Goal: Information Seeking & Learning: Learn about a topic

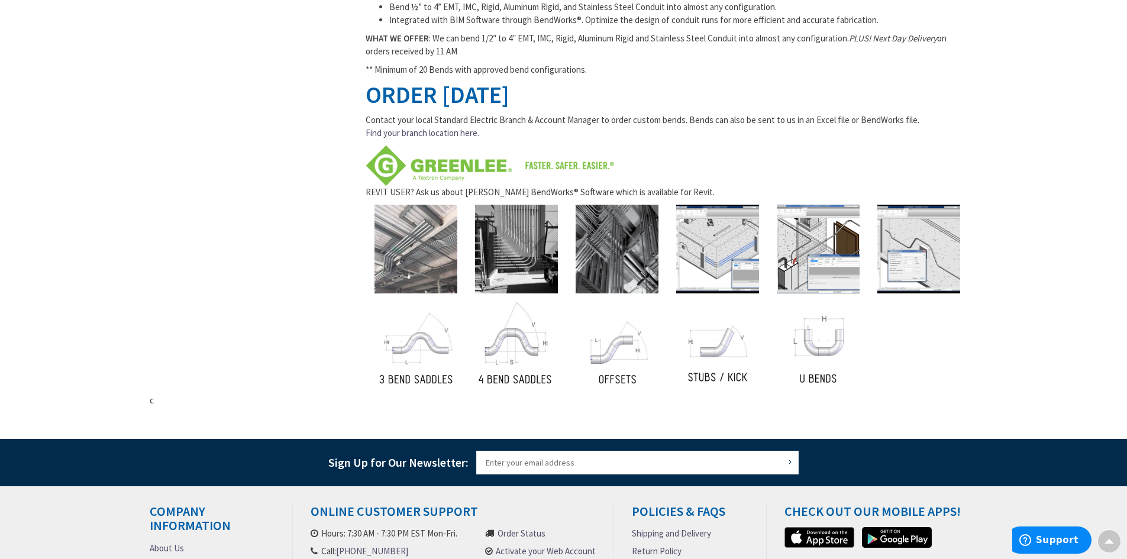
scroll to position [523, 0]
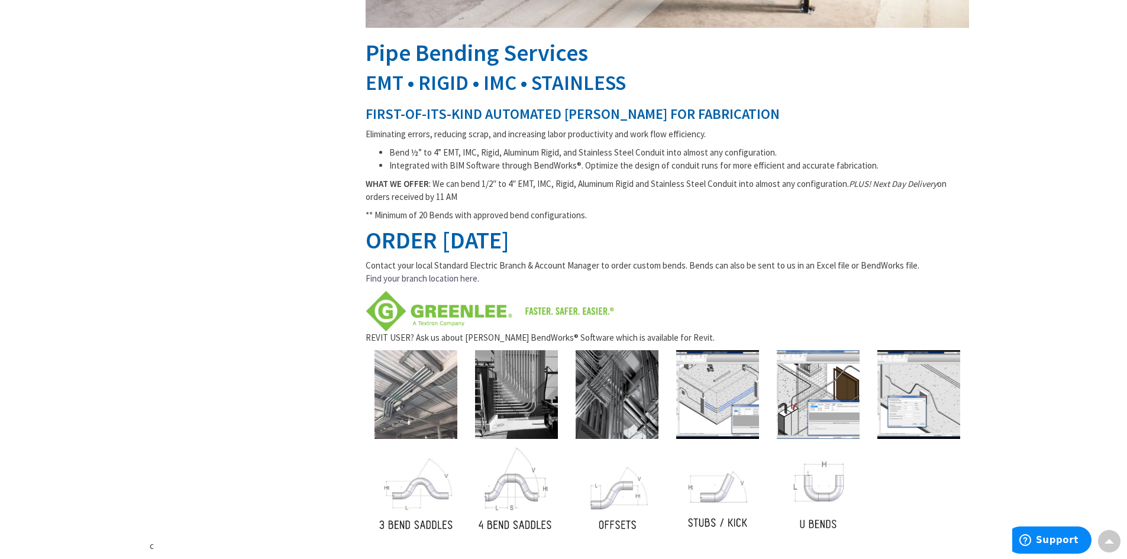
click at [456, 230] on h1 "ORDER TODAY" at bounding box center [668, 240] width 604 height 26
click at [401, 235] on h1 "ORDER TODAY" at bounding box center [668, 240] width 604 height 26
drag, startPoint x: 450, startPoint y: 218, endPoint x: 581, endPoint y: 221, distance: 130.8
click at [458, 221] on p "** Minimum of 20 Bends with approved bend configurations." at bounding box center [668, 215] width 604 height 12
drag, startPoint x: 431, startPoint y: 224, endPoint x: 363, endPoint y: 209, distance: 70.4
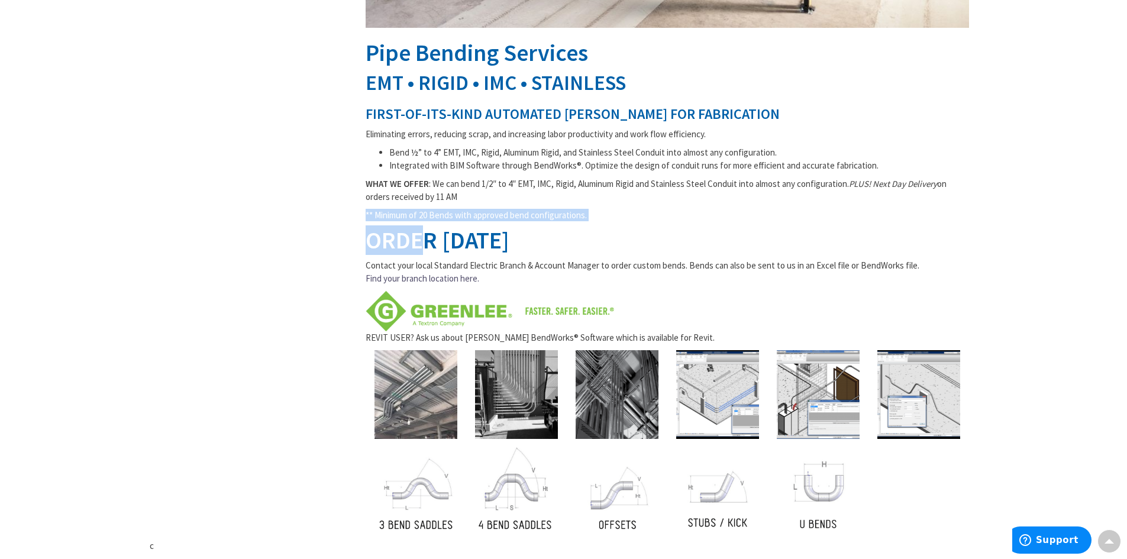
click at [363, 209] on div "Pipe Bending Services EMT • RIGID • IMC • STAINLESS FIRST-OF-ITS-KIND AUTOMATED…" at bounding box center [667, 115] width 621 height 847
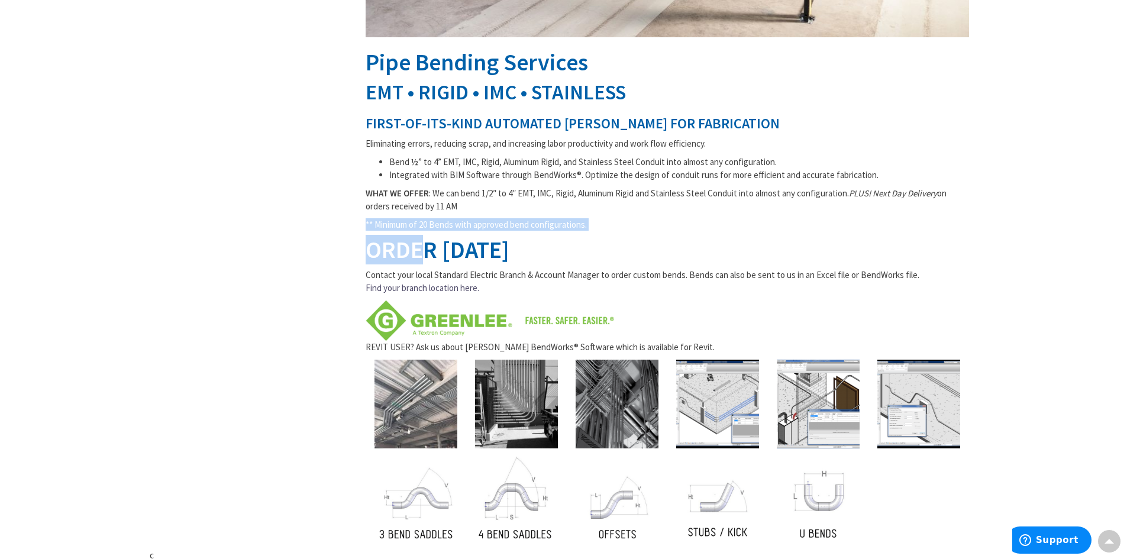
scroll to position [405, 0]
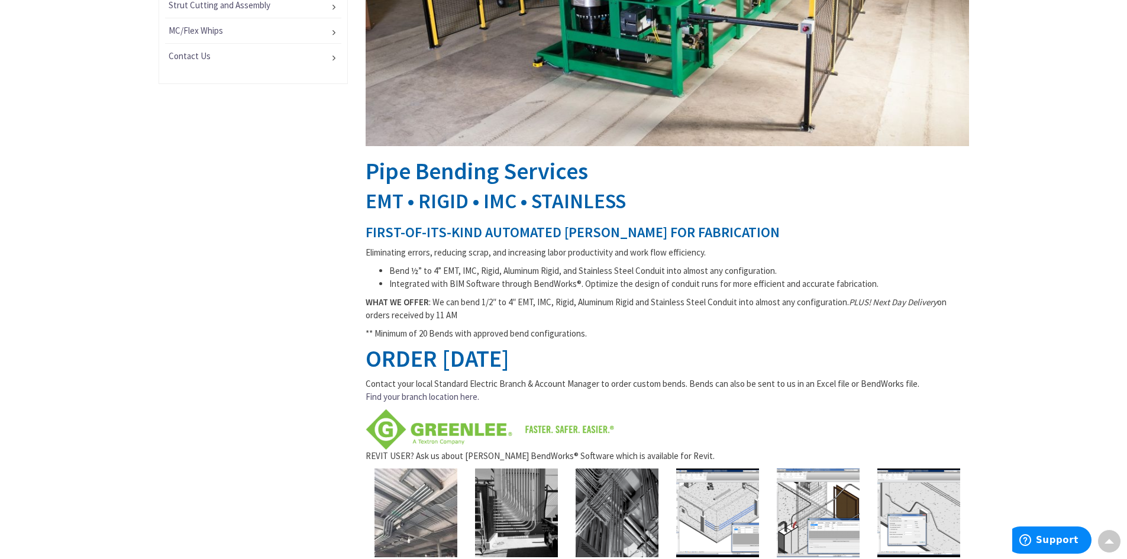
click at [315, 298] on p "c" at bounding box center [564, 241] width 829 height 860
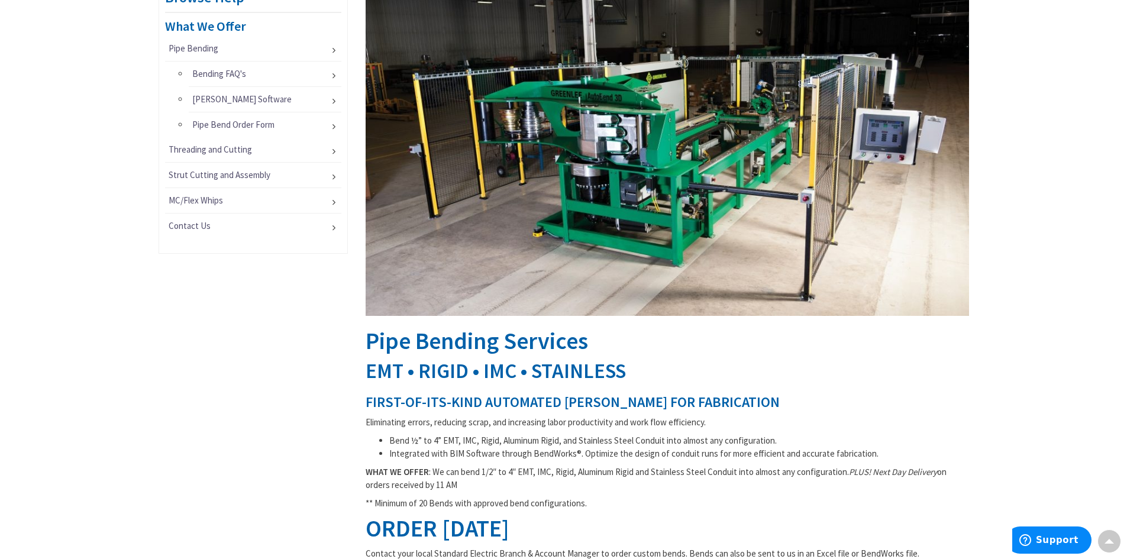
scroll to position [50, 0]
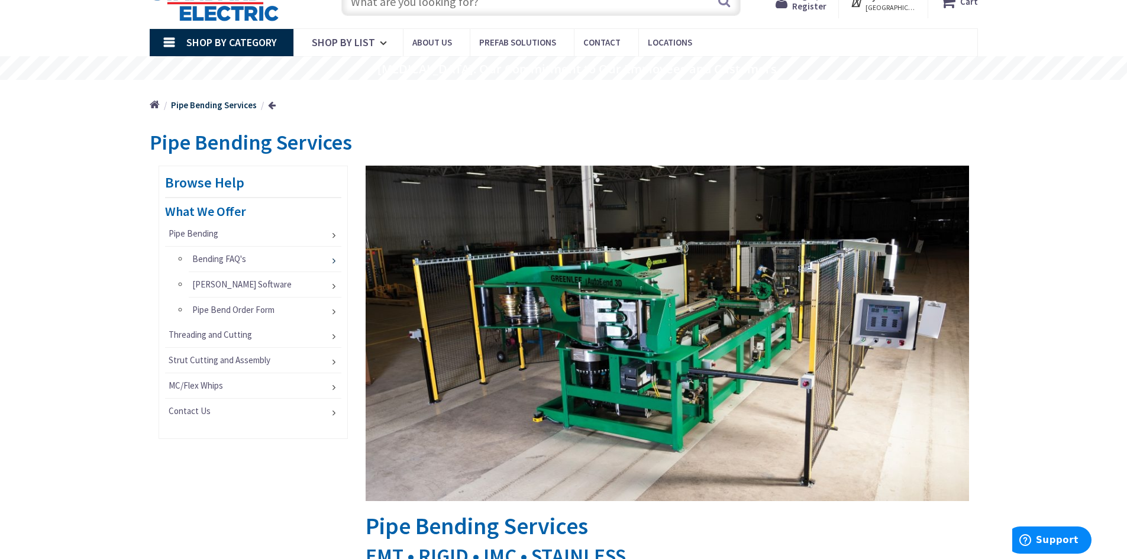
click at [226, 260] on link "Bending FAQ's" at bounding box center [265, 259] width 153 height 25
click at [222, 286] on link "[PERSON_NAME] Software" at bounding box center [265, 284] width 153 height 25
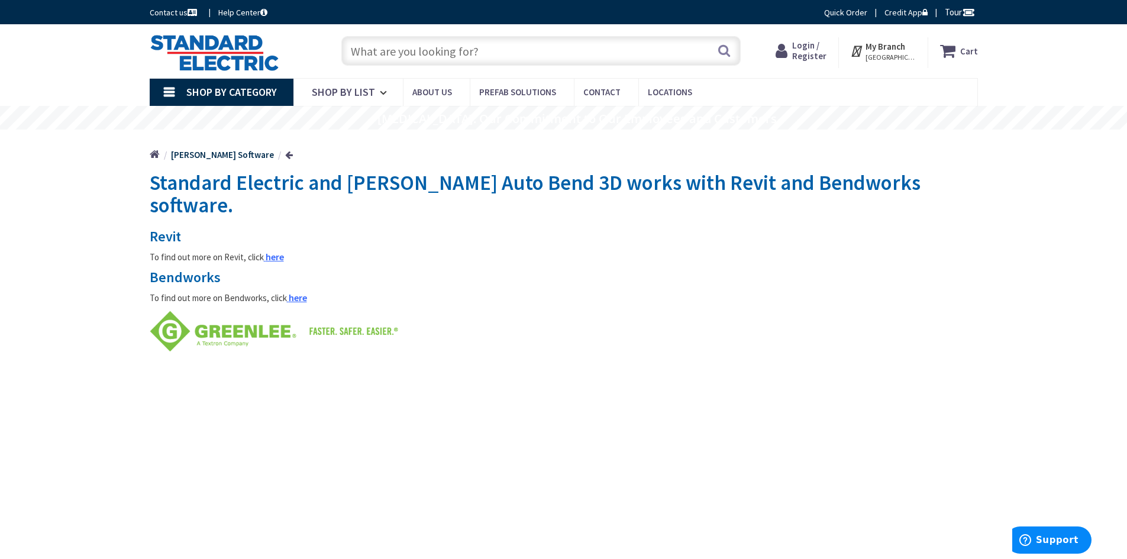
scroll to position [327, 0]
